Goal: Task Accomplishment & Management: Use online tool/utility

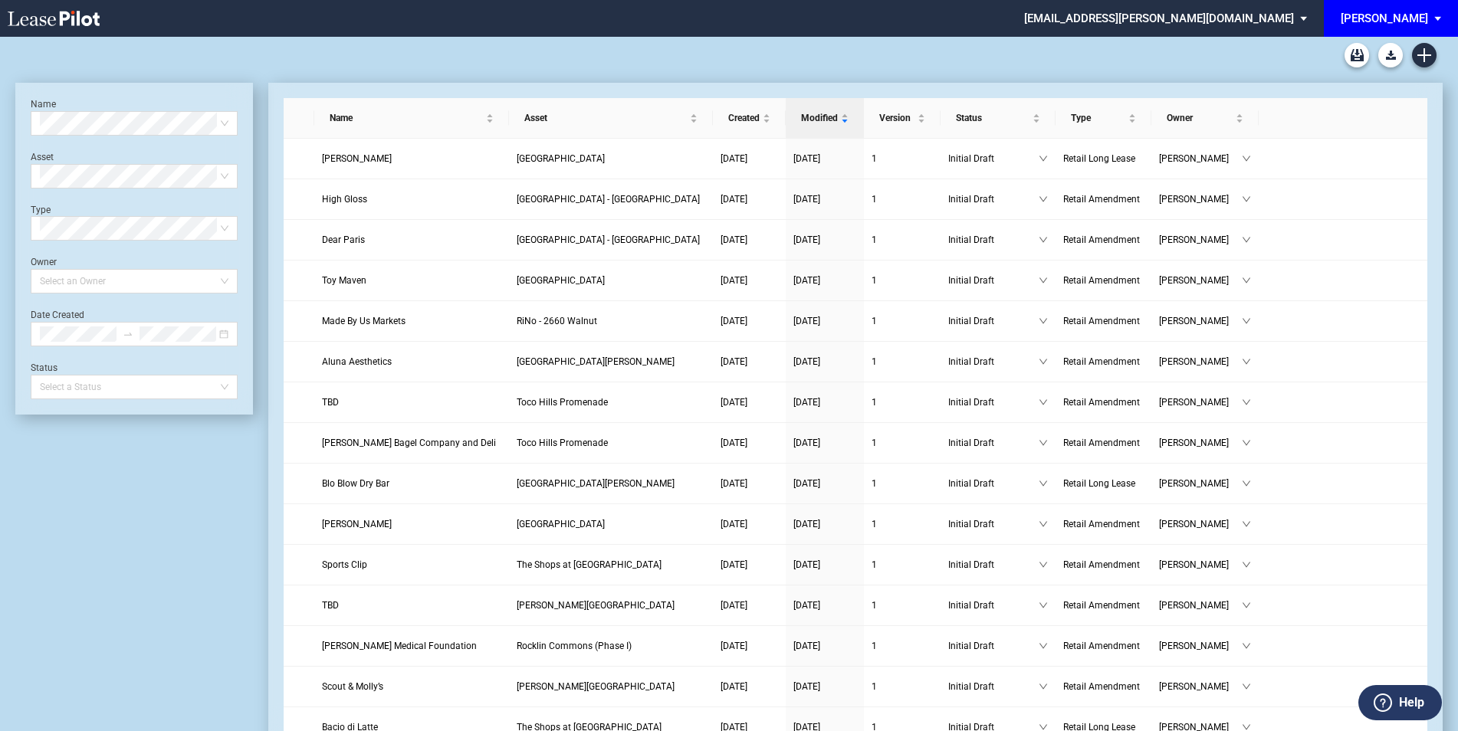
click at [1440, 15] on span "EDENS: \aEDENS\a" at bounding box center [1440, 18] width 18 height 37
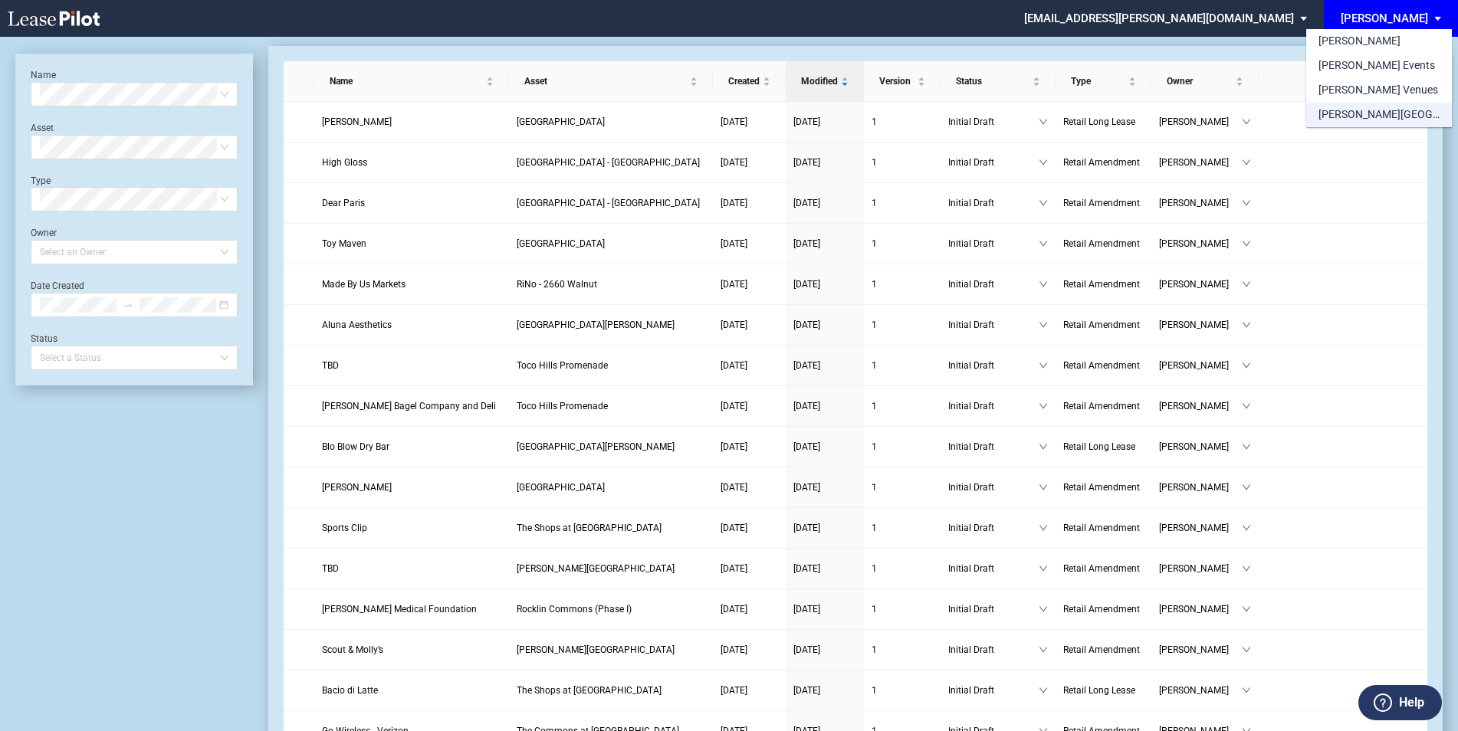
click at [1387, 110] on div "[PERSON_NAME][GEOGRAPHIC_DATA] Consents" at bounding box center [1378, 114] width 121 height 15
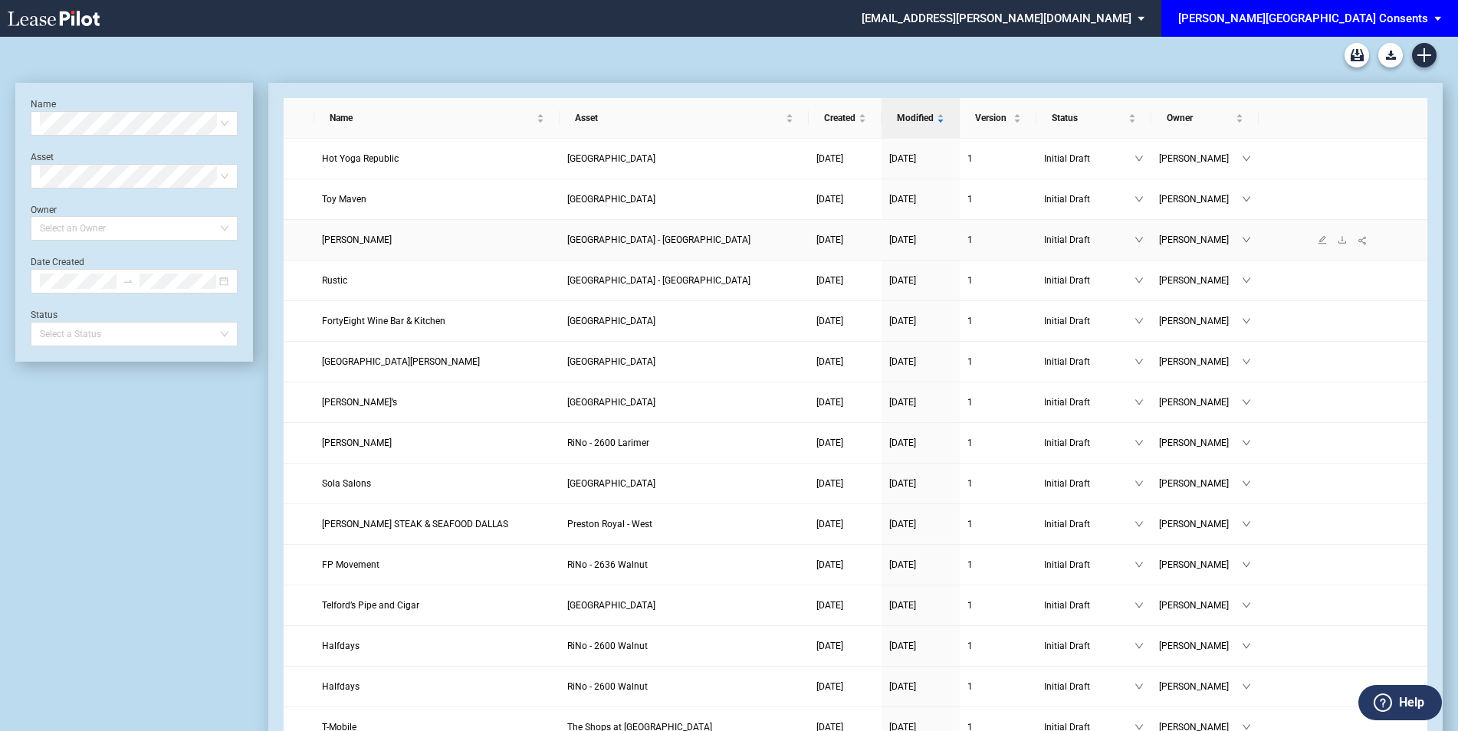
click at [350, 243] on span "Elizabeth Anthony" at bounding box center [357, 240] width 70 height 11
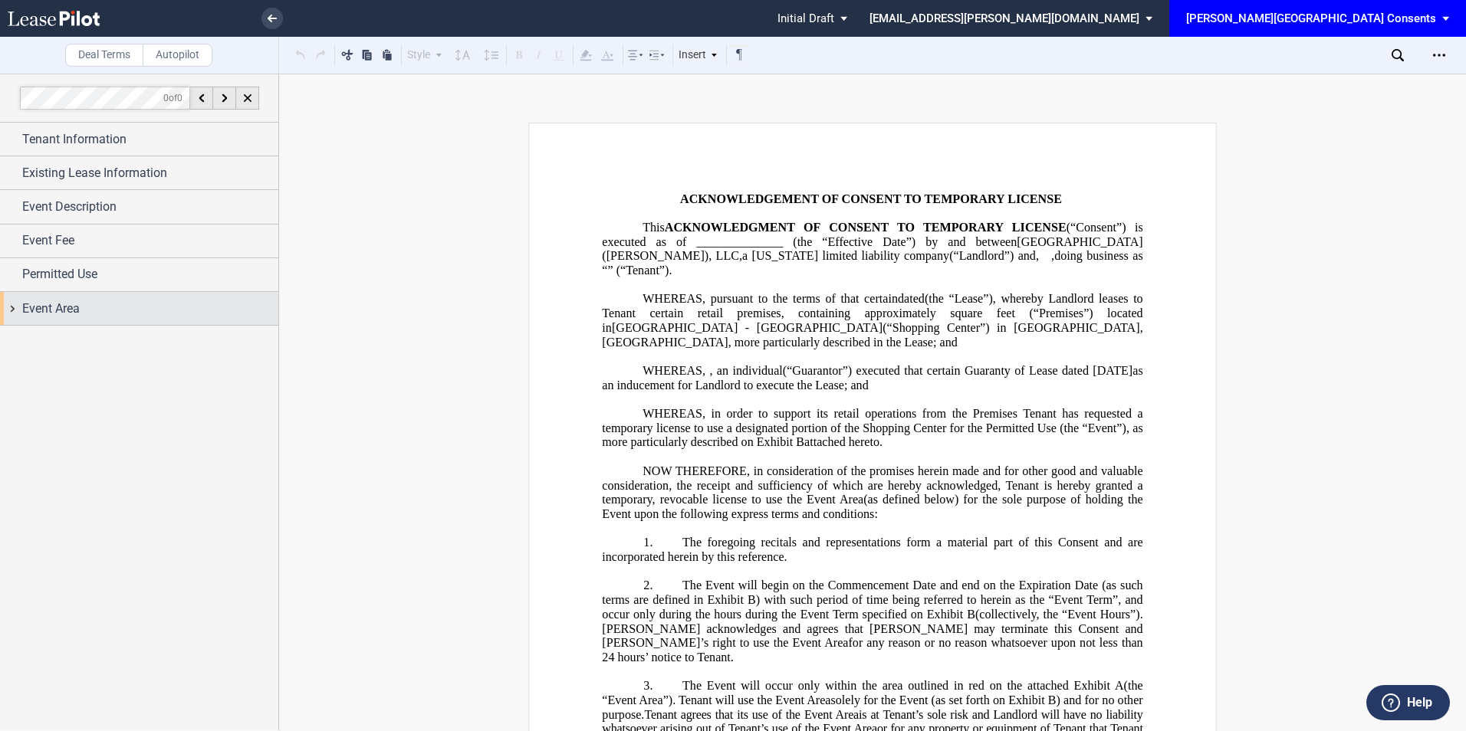
click at [48, 307] on span "Event Area" at bounding box center [50, 309] width 57 height 18
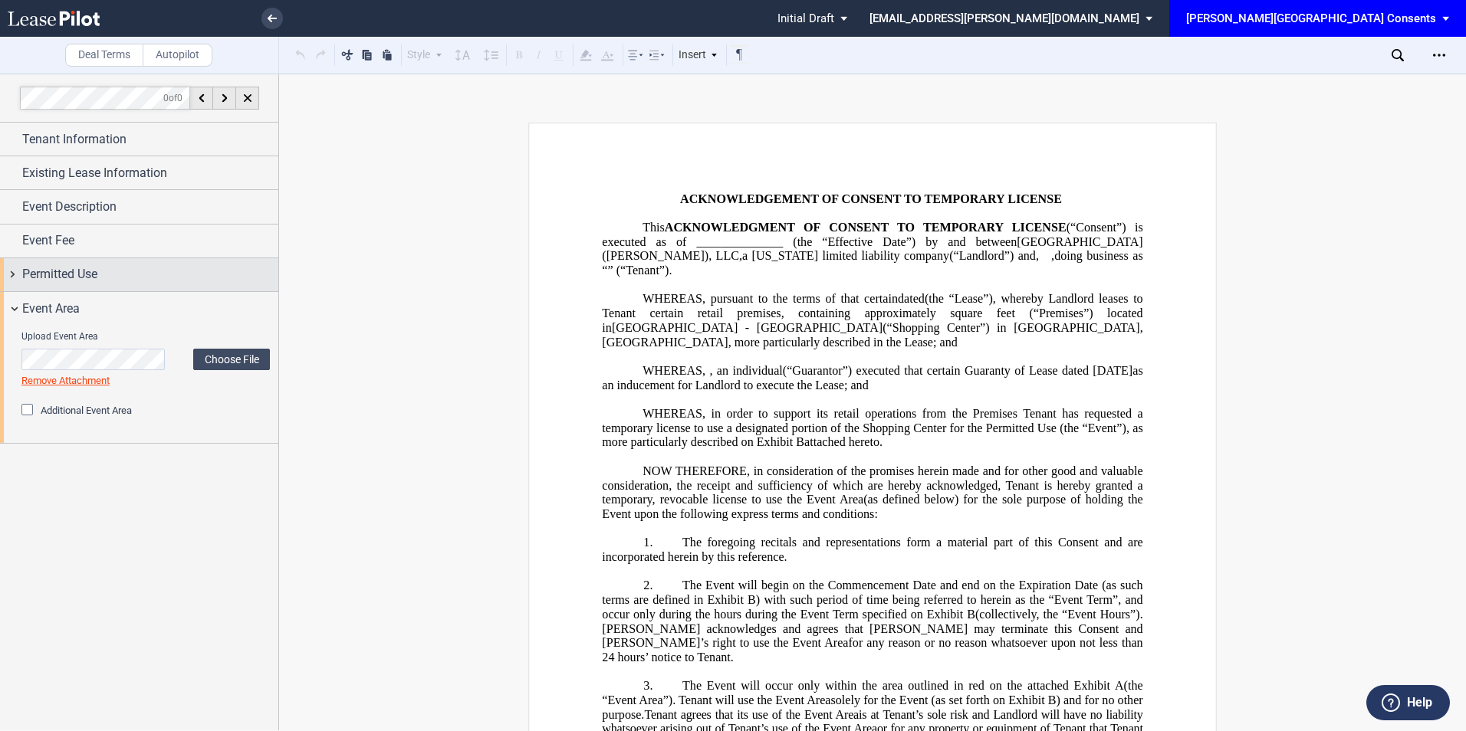
click at [61, 274] on span "Permitted Use" at bounding box center [59, 274] width 75 height 18
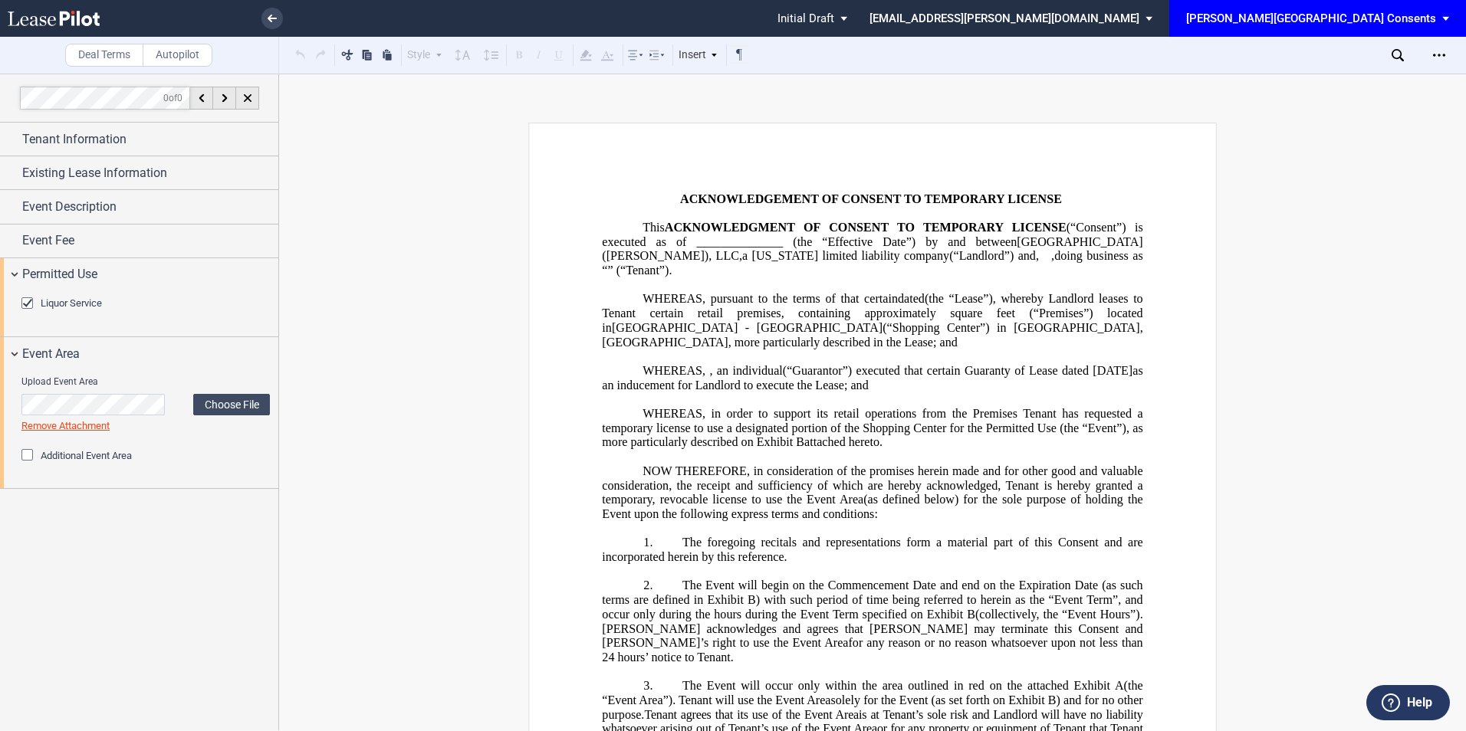
click at [27, 307] on div "Liquor Service" at bounding box center [28, 304] width 15 height 15
click at [28, 306] on div "Liquor Service" at bounding box center [28, 304] width 15 height 15
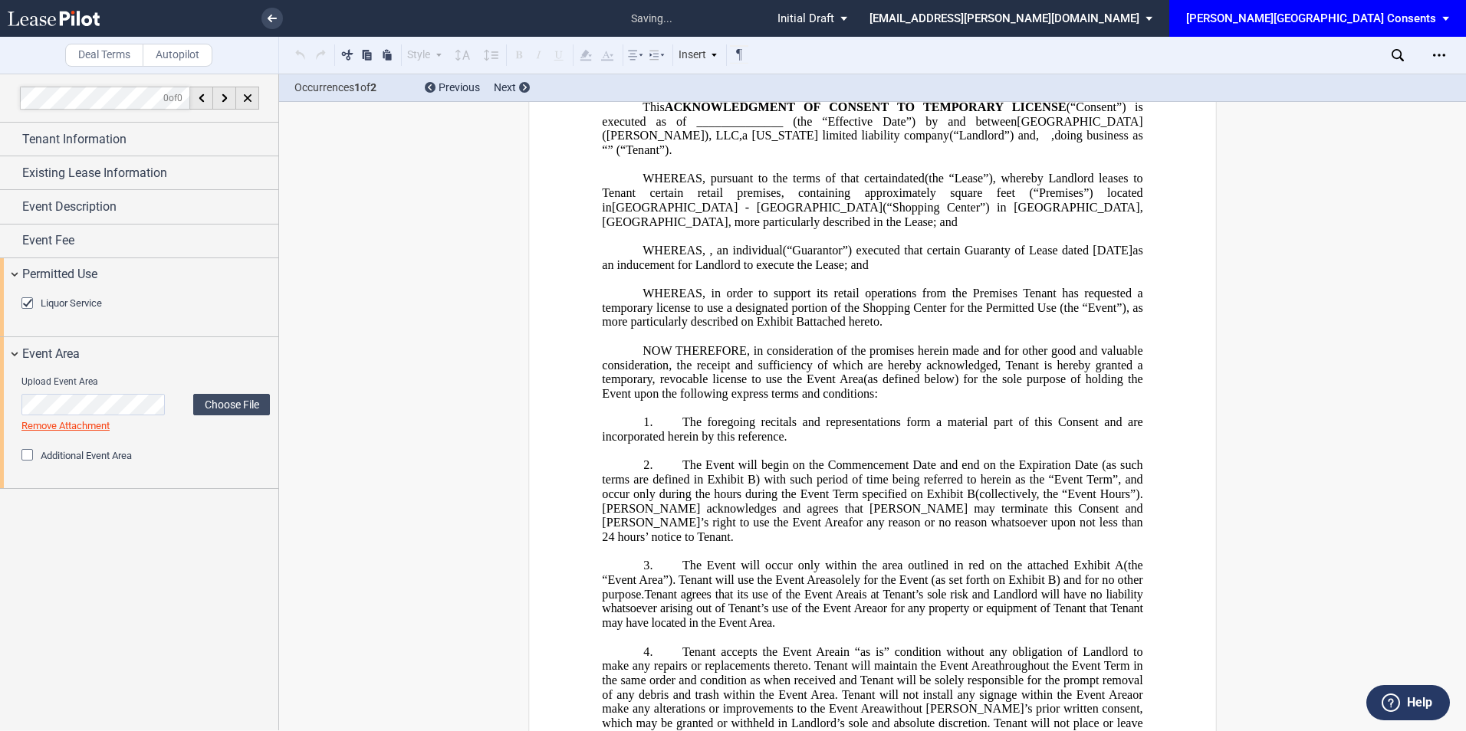
scroll to position [603, 0]
